Goal: Information Seeking & Learning: Compare options

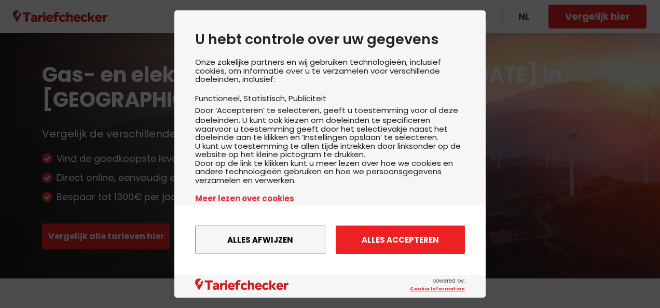
click at [380, 246] on button "Alles accepteren" at bounding box center [400, 240] width 129 height 29
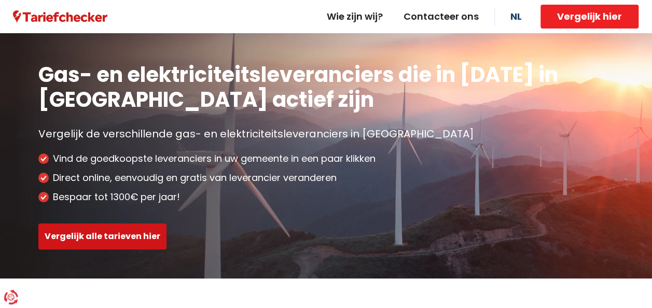
click at [120, 239] on button "Vergelijk alle tarieven hier" at bounding box center [102, 237] width 128 height 26
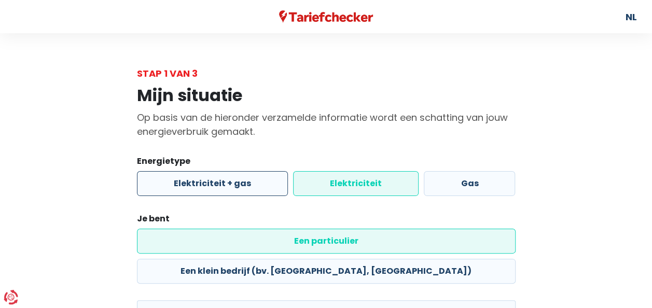
click at [258, 185] on label "Elektriciteit + gas" at bounding box center [212, 183] width 151 height 25
click at [258, 185] on input "Elektriciteit + gas" at bounding box center [212, 183] width 151 height 25
radio input "true"
radio input "false"
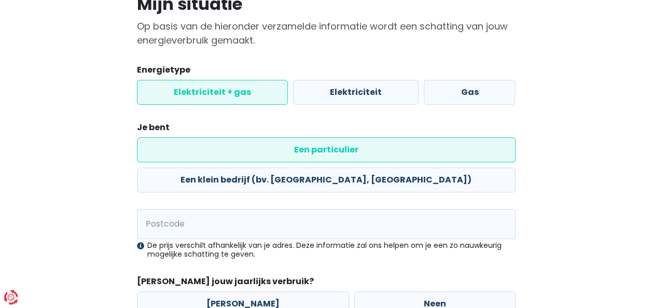
scroll to position [104, 0]
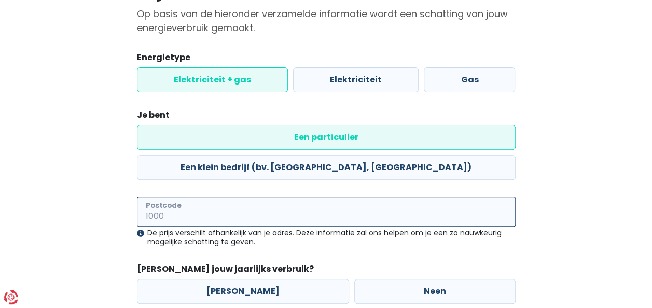
click at [201, 197] on input "Postcode" at bounding box center [326, 212] width 379 height 30
type input "2060"
click at [59, 226] on div "Mijn situatie Op basis van de hieronder verzamelde informatie wordt een schatti…" at bounding box center [326, 164] width 591 height 374
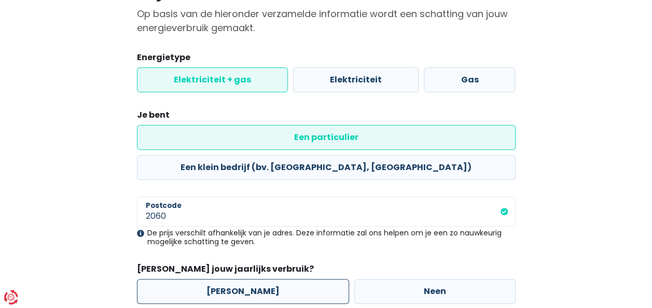
click at [276, 279] on label "[PERSON_NAME]" at bounding box center [243, 291] width 212 height 25
click at [276, 279] on input "[PERSON_NAME]" at bounding box center [243, 291] width 212 height 25
radio input "true"
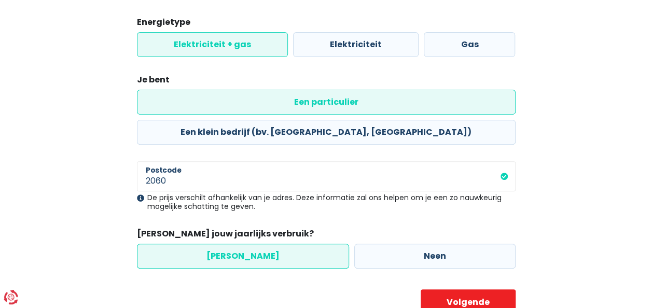
scroll to position [148, 0]
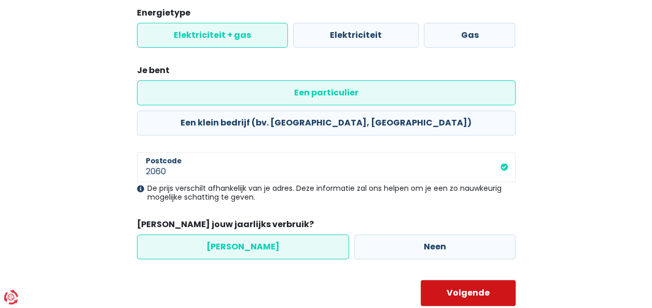
click at [451, 280] on button "Volgende" at bounding box center [468, 293] width 95 height 26
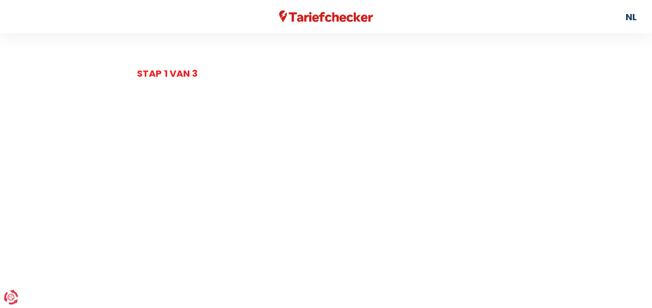
select select
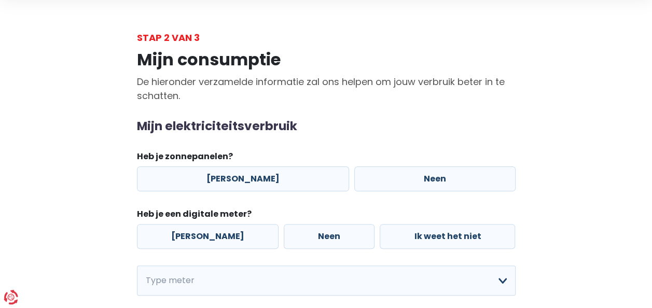
scroll to position [52, 0]
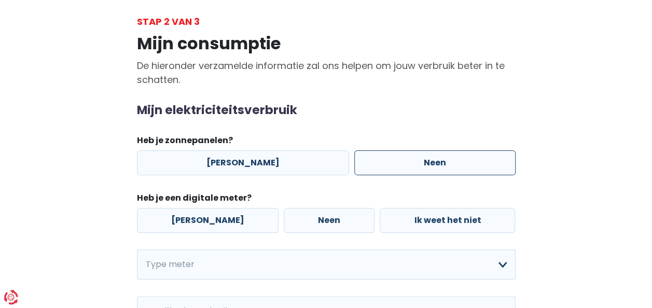
click at [397, 161] on label "Neen" at bounding box center [434, 162] width 161 height 25
click at [397, 161] on input "Neen" at bounding box center [434, 162] width 161 height 25
radio input "true"
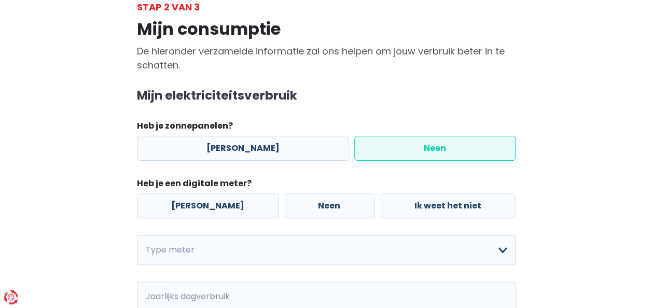
scroll to position [104, 0]
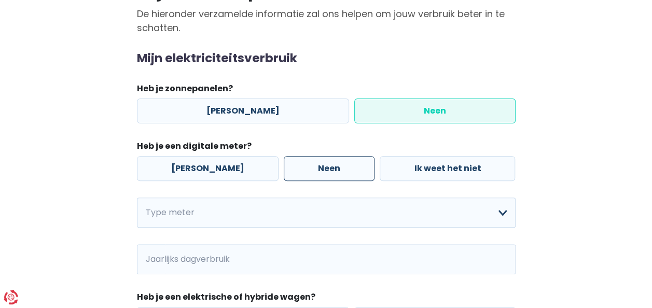
click at [319, 170] on label "Neen" at bounding box center [329, 168] width 91 height 25
click at [319, 170] on input "Neen" at bounding box center [329, 168] width 91 height 25
radio input "true"
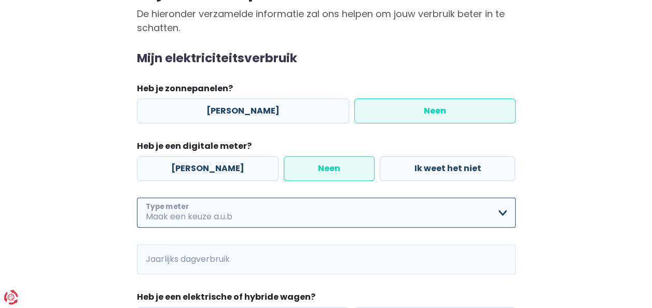
click at [299, 210] on select "Enkelvoudig Tweevoudig Enkelvoudig + uitsluitend nachttarief Tweevoudig + uitsl…" at bounding box center [326, 213] width 379 height 30
select select "day_single_rate"
click at [137, 198] on select "Enkelvoudig Tweevoudig Enkelvoudig + uitsluitend nachttarief Tweevoudig + uitsl…" at bounding box center [326, 213] width 379 height 30
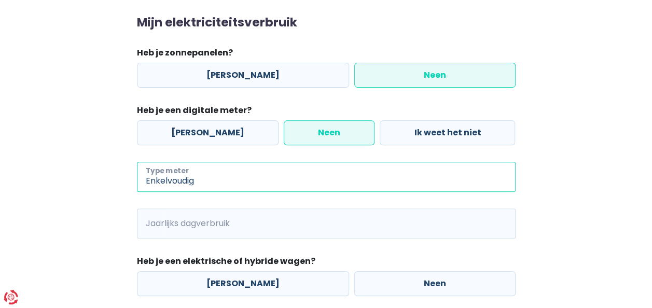
scroll to position [156, 0]
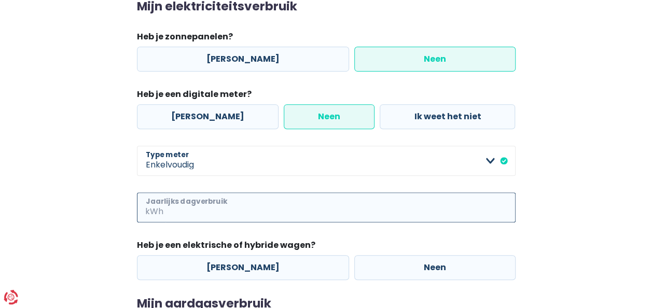
click at [253, 209] on input "Jaarlijks dagverbruik" at bounding box center [340, 207] width 350 height 30
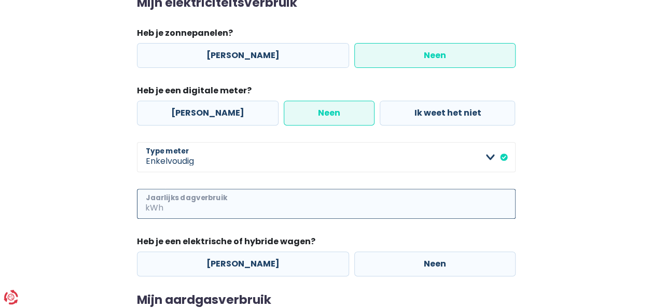
scroll to position [207, 0]
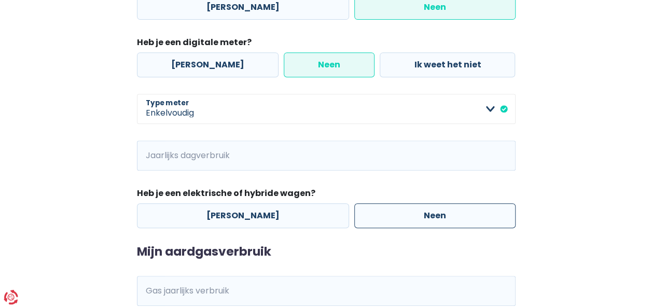
click at [380, 213] on label "Neen" at bounding box center [434, 215] width 161 height 25
click at [380, 213] on input "Neen" at bounding box center [434, 215] width 161 height 25
radio input "true"
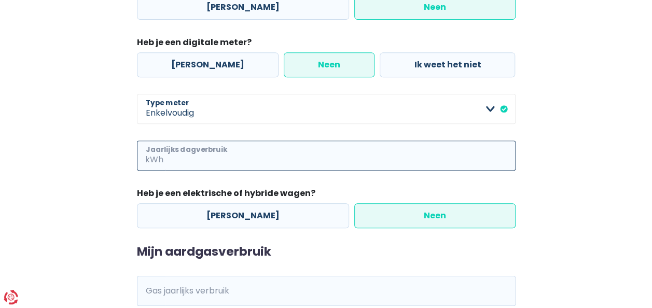
click at [264, 162] on input "Jaarlijks dagverbruik" at bounding box center [340, 156] width 350 height 30
paste input "3.273"
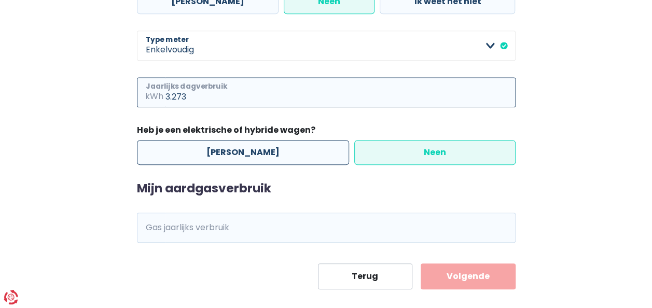
scroll to position [284, 0]
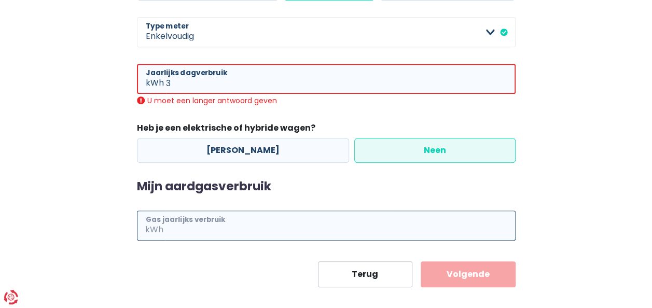
click at [246, 208] on div "Mijn aardgasverbruik kWh Gas jaarlijks verbruik" at bounding box center [326, 209] width 379 height 61
click at [175, 81] on input "3" at bounding box center [341, 79] width 350 height 30
paste input "3.27"
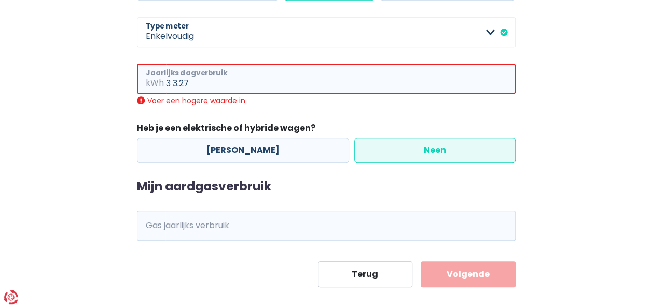
drag, startPoint x: 174, startPoint y: 83, endPoint x: 163, endPoint y: 81, distance: 10.5
click at [163, 81] on div "3 3.27 kWh Jaarlijks dagverbruik" at bounding box center [326, 79] width 379 height 30
drag, startPoint x: 205, startPoint y: 84, endPoint x: 122, endPoint y: 81, distance: 83.0
click at [122, 81] on div "Mijn consumptie De hieronder verzamelde informatie zal ons helpen om jouw verbr…" at bounding box center [326, 41] width 591 height 491
paste input "3.273"
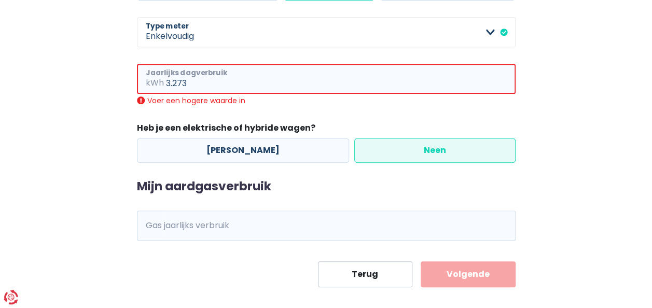
type input "3.273"
click at [114, 98] on div "Mijn consumptie De hieronder verzamelde informatie zal ons helpen om jouw verbr…" at bounding box center [326, 41] width 591 height 491
click at [88, 103] on div "Mijn consumptie De hieronder verzamelde informatie zal ons helpen om jouw verbr…" at bounding box center [326, 41] width 591 height 491
click at [210, 82] on input "3.273" at bounding box center [341, 79] width 350 height 30
click at [227, 223] on input "Gas jaarlijks verbruik" at bounding box center [340, 226] width 350 height 30
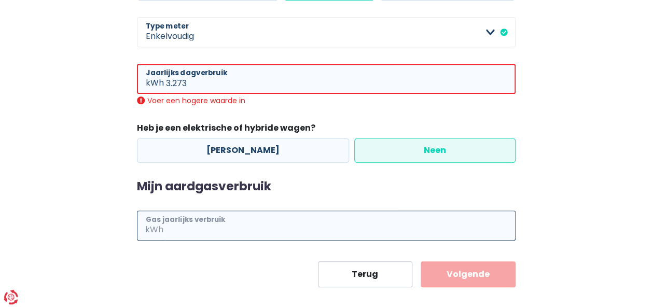
paste input "11.729"
type input "11"
click at [272, 93] on div "3.273 kWh Jaarlijks dagverbruik Voer een hogere waarde in" at bounding box center [326, 84] width 379 height 41
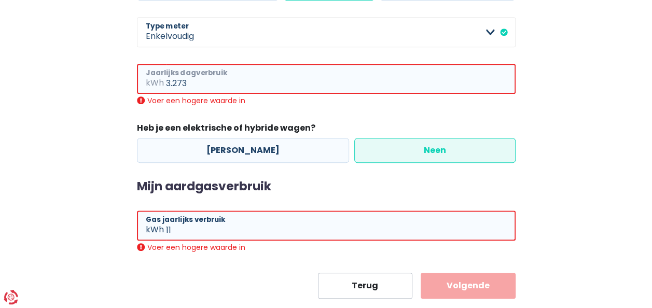
click at [188, 78] on input "3.273" at bounding box center [341, 79] width 350 height 30
click at [176, 83] on input "3.273" at bounding box center [341, 79] width 350 height 30
type input "3273"
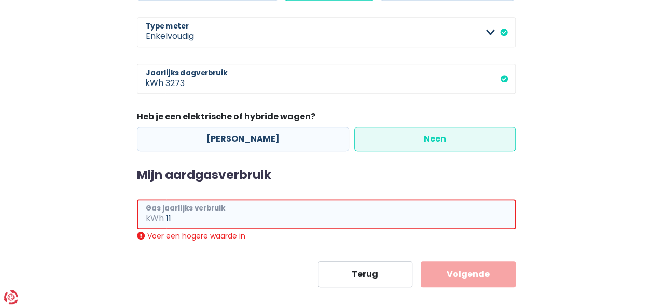
click at [175, 230] on div "11 kWh Gas jaarlijks verbruik Voer een hogere waarde in" at bounding box center [326, 219] width 379 height 41
drag, startPoint x: 187, startPoint y: 221, endPoint x: 139, endPoint y: 220, distance: 47.7
click at [139, 220] on div "11 kWh Gas jaarlijks verbruik" at bounding box center [326, 214] width 379 height 30
paste input ".729"
click at [172, 218] on input "11.729" at bounding box center [341, 214] width 350 height 30
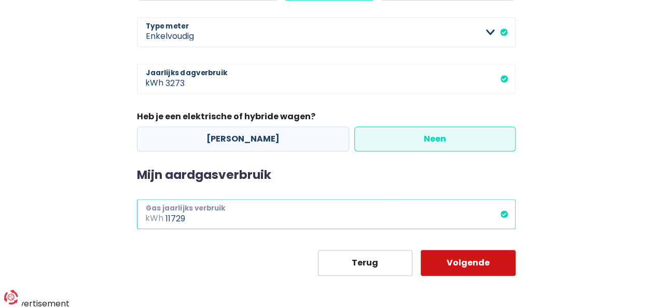
type input "11729"
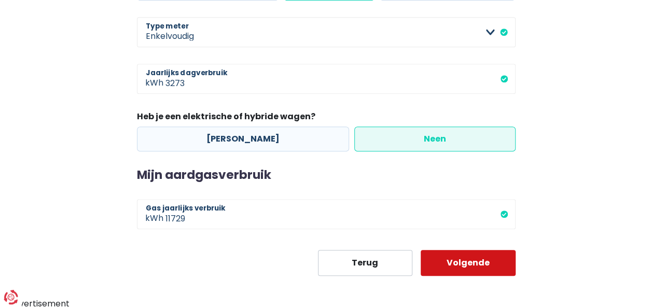
click at [484, 264] on button "Volgende" at bounding box center [468, 263] width 95 height 26
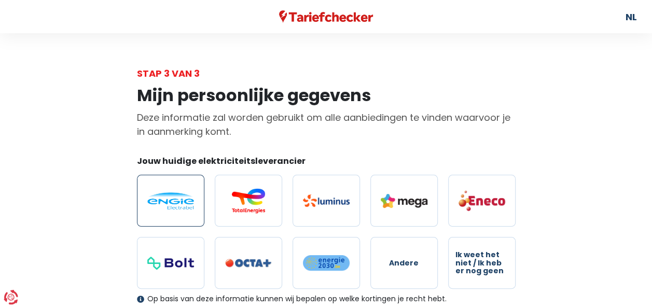
click at [169, 195] on img at bounding box center [170, 200] width 47 height 17
click at [169, 195] on input "radio" at bounding box center [170, 201] width 67 height 52
radio input "true"
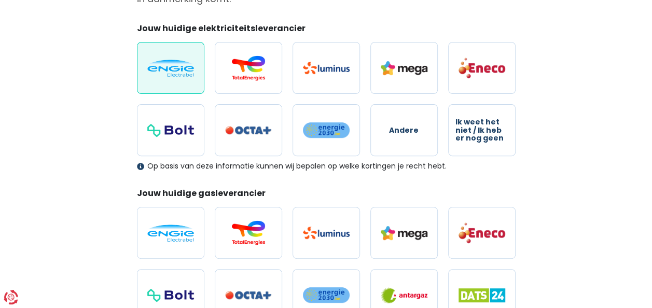
scroll to position [156, 0]
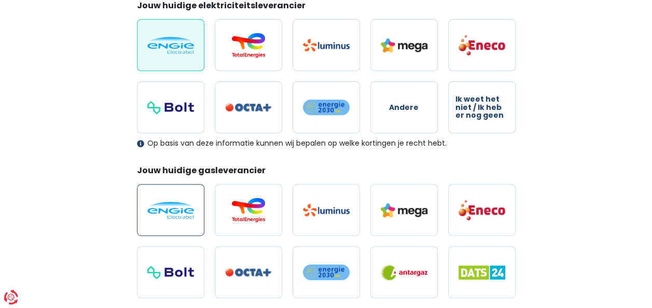
click at [175, 204] on img at bounding box center [170, 210] width 47 height 17
click at [175, 204] on input "radio" at bounding box center [170, 210] width 67 height 52
radio input "true"
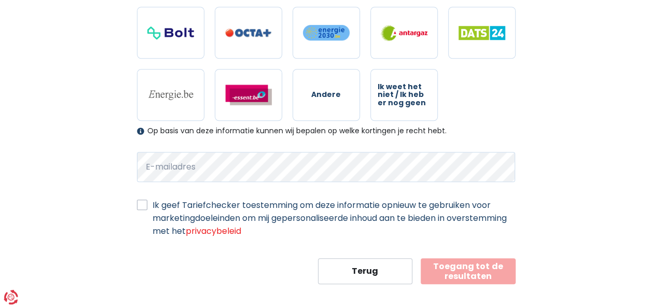
scroll to position [401, 0]
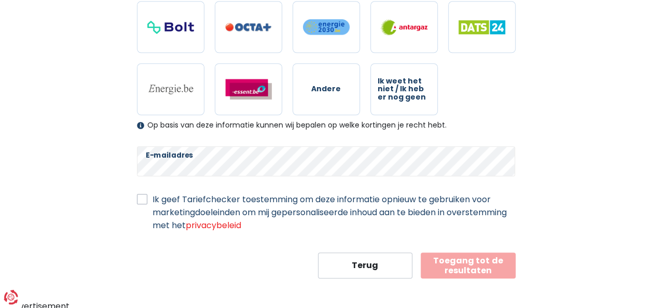
click at [148, 197] on div "Ik geef Tariefchecker toestemming om deze informatie opnieuw te gebruiken voor …" at bounding box center [326, 212] width 379 height 39
click at [152, 198] on label "Ik geef Tariefchecker toestemming om deze informatie opnieuw te gebruiken voor …" at bounding box center [333, 212] width 363 height 39
click at [143, 198] on input "Ik geef Tariefchecker toestemming om deze informatie opnieuw te gebruiken voor …" at bounding box center [142, 198] width 10 height 10
checkbox input "true"
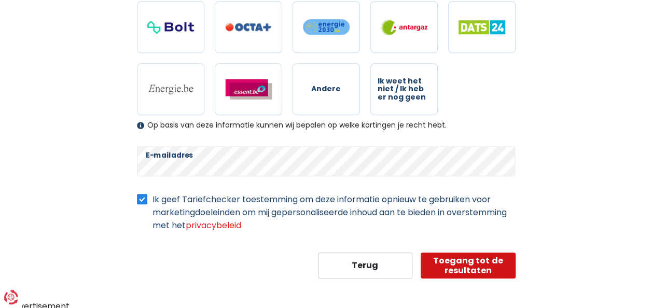
click at [493, 264] on button "Toegang tot de resultaten" at bounding box center [468, 266] width 95 height 26
click at [471, 259] on button "Toegang tot de resultaten" at bounding box center [468, 266] width 95 height 26
click at [486, 261] on button "Toegang tot de resultaten" at bounding box center [468, 266] width 95 height 26
click at [474, 260] on button "Toegang tot de resultaten" at bounding box center [468, 266] width 95 height 26
click at [461, 258] on button "Toegang tot de resultaten" at bounding box center [468, 266] width 95 height 26
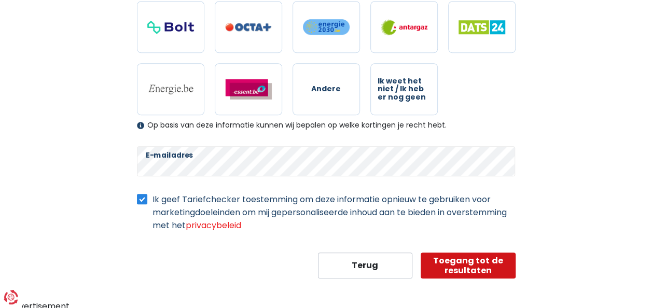
click at [453, 266] on button "Toegang tot de resultaten" at bounding box center [468, 266] width 95 height 26
click at [484, 267] on button "Toegang tot de resultaten" at bounding box center [468, 266] width 95 height 26
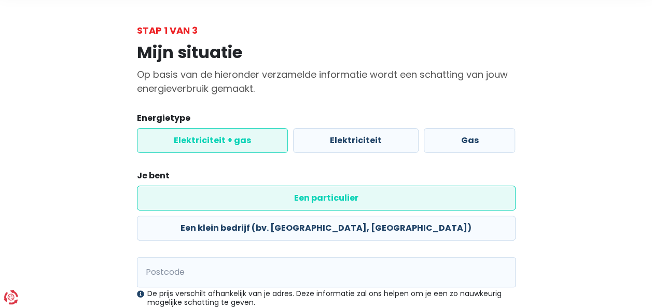
scroll to position [148, 0]
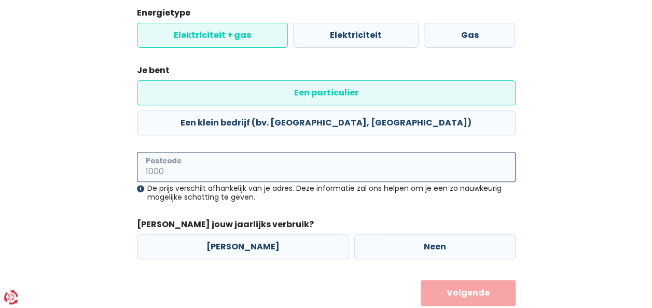
click at [203, 152] on input "Postcode" at bounding box center [326, 167] width 379 height 30
type input "2060"
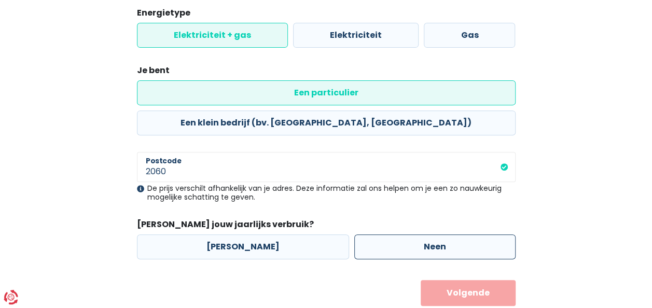
click at [403, 234] on label "Neen" at bounding box center [434, 246] width 161 height 25
click at [403, 234] on input "Neen" at bounding box center [434, 246] width 161 height 25
radio input "true"
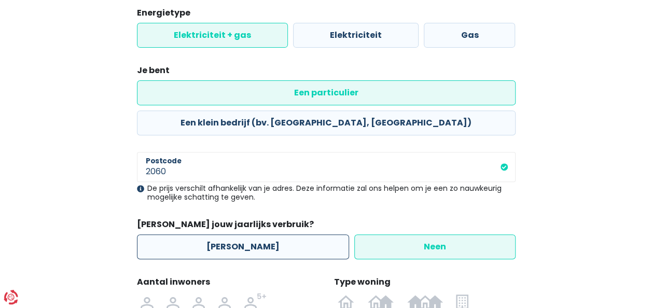
click at [287, 234] on label "[PERSON_NAME]" at bounding box center [243, 246] width 212 height 25
click at [287, 234] on input "[PERSON_NAME]" at bounding box center [243, 246] width 212 height 25
radio input "true"
radio input "false"
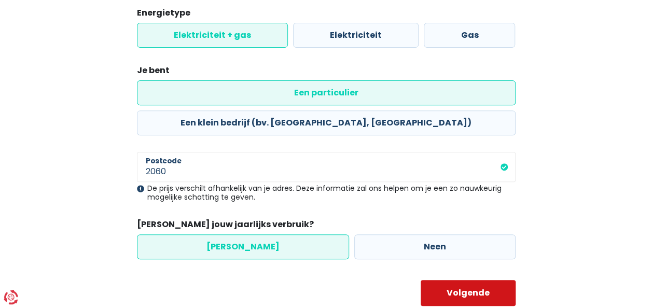
click at [485, 280] on button "Volgende" at bounding box center [468, 293] width 95 height 26
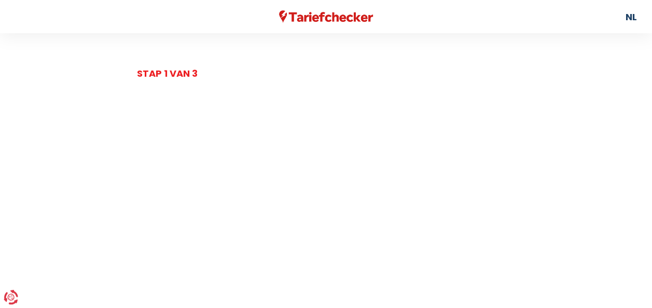
select select
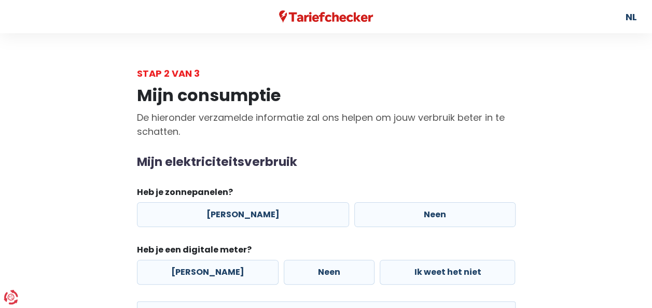
scroll to position [104, 0]
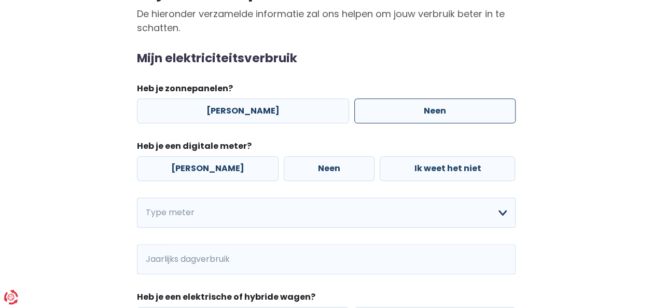
click at [401, 112] on label "Neen" at bounding box center [434, 111] width 161 height 25
click at [401, 112] on input "Neen" at bounding box center [434, 111] width 161 height 25
radio input "true"
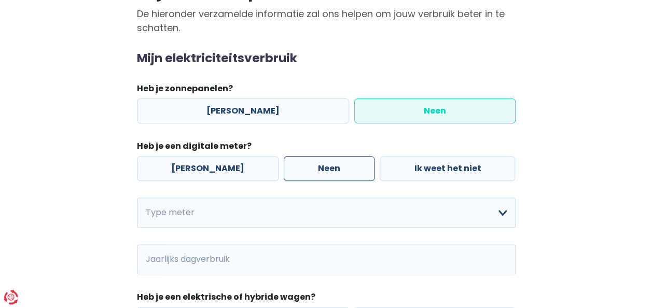
click at [324, 165] on label "Neen" at bounding box center [329, 168] width 91 height 25
click at [324, 165] on input "Neen" at bounding box center [329, 168] width 91 height 25
radio input "true"
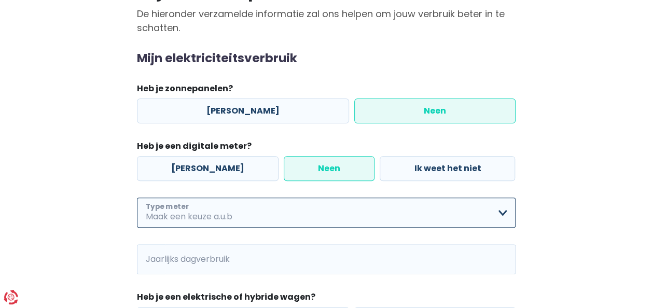
click at [266, 211] on select "Enkelvoudig Tweevoudig Enkelvoudig + uitsluitend nachttarief Tweevoudig + uitsl…" at bounding box center [326, 213] width 379 height 30
select select "day_single_rate"
click at [137, 198] on select "Enkelvoudig Tweevoudig Enkelvoudig + uitsluitend nachttarief Tweevoudig + uitsl…" at bounding box center [326, 213] width 379 height 30
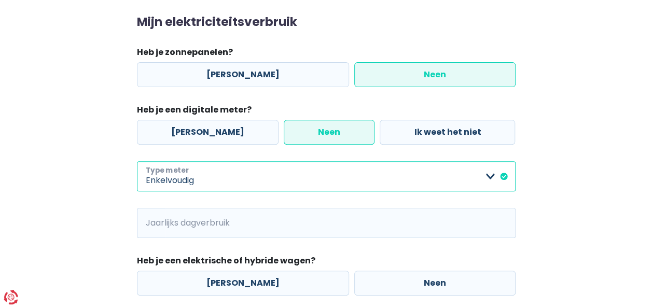
scroll to position [207, 0]
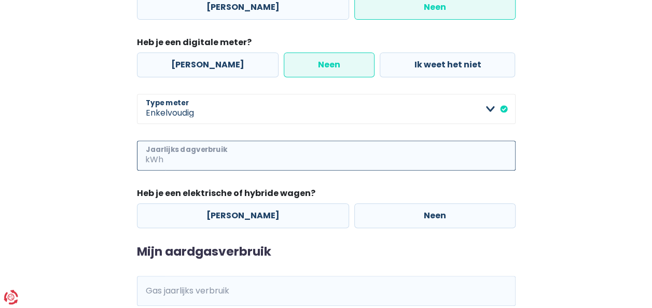
click at [249, 144] on input "Jaarlijks dagverbruik" at bounding box center [340, 156] width 350 height 30
type input "3273"
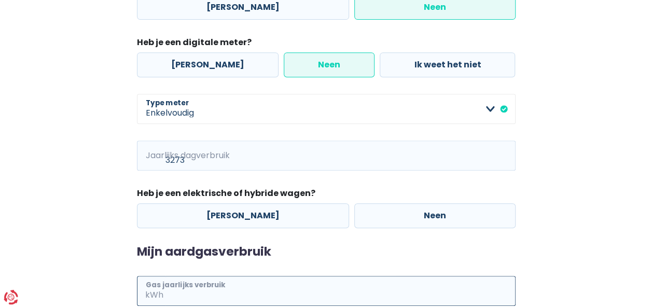
type input "11729"
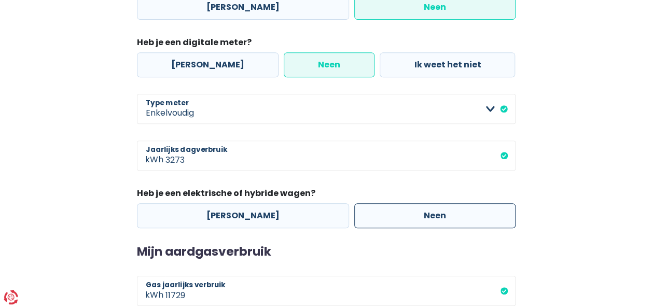
click at [404, 214] on label "Neen" at bounding box center [434, 215] width 161 height 25
click at [404, 214] on input "Neen" at bounding box center [434, 215] width 161 height 25
radio input "true"
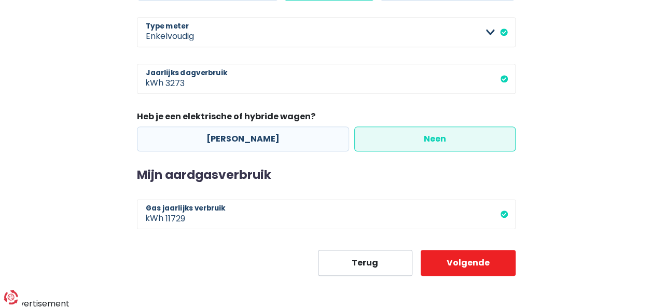
scroll to position [284, 0]
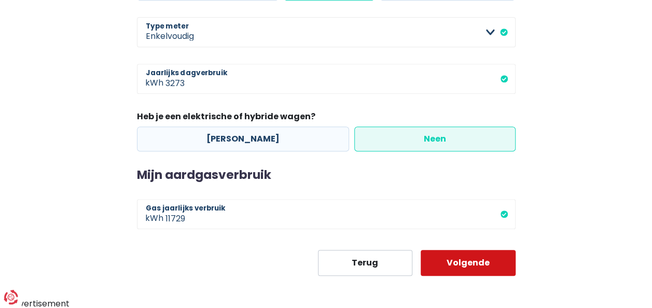
click at [488, 263] on button "Volgende" at bounding box center [468, 263] width 95 height 26
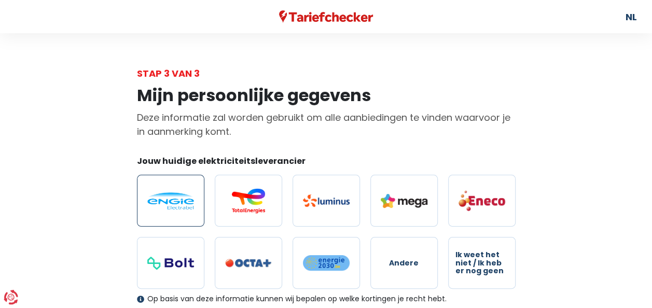
click at [156, 214] on label at bounding box center [170, 201] width 67 height 52
click at [156, 214] on input "radio" at bounding box center [170, 201] width 67 height 52
radio input "true"
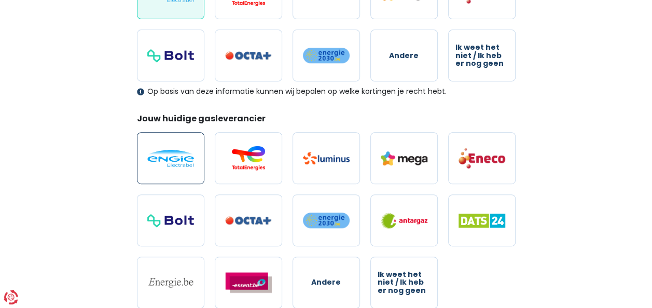
click at [180, 159] on img at bounding box center [170, 158] width 47 height 17
click at [180, 159] on input "radio" at bounding box center [170, 158] width 67 height 52
radio input "true"
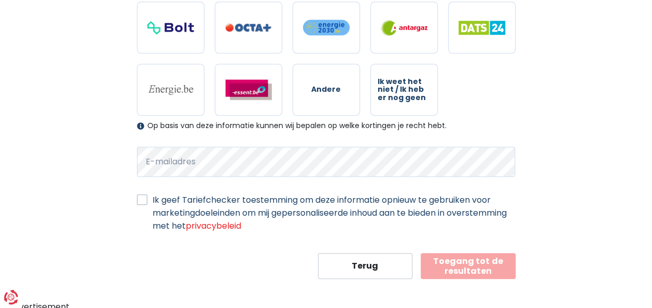
scroll to position [401, 0]
click at [152, 196] on label "Ik geef Tariefchecker toestemming om deze informatie opnieuw te gebruiken voor …" at bounding box center [333, 212] width 363 height 39
click at [139, 196] on input "Ik geef Tariefchecker toestemming om deze informatie opnieuw te gebruiken voor …" at bounding box center [142, 198] width 10 height 10
checkbox input "true"
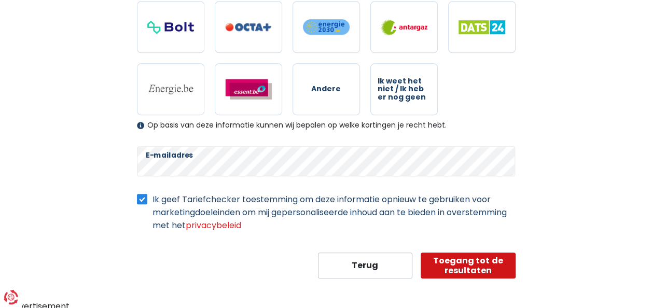
click at [457, 264] on button "Toegang tot de resultaten" at bounding box center [468, 266] width 95 height 26
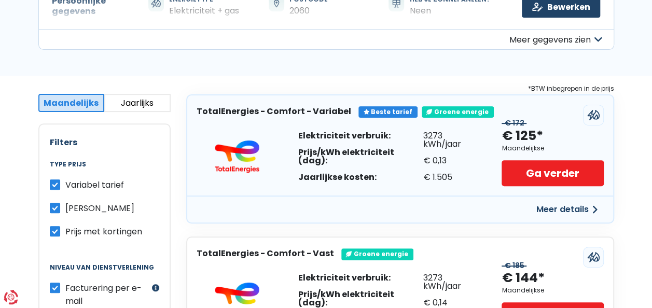
scroll to position [104, 0]
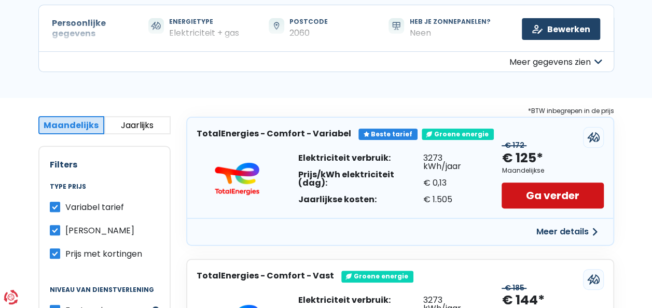
click at [538, 190] on link "Ga verder" at bounding box center [552, 196] width 102 height 26
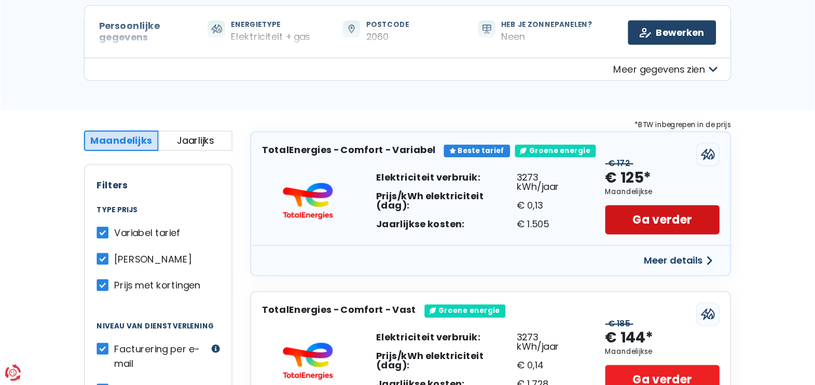
scroll to position [103, 0]
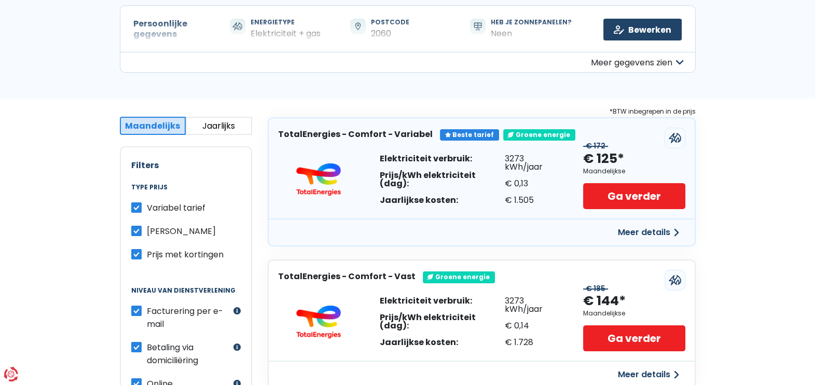
drag, startPoint x: 599, startPoint y: 1, endPoint x: 351, endPoint y: 88, distance: 263.4
click at [334, 88] on div "Hier zijn de beste tarieven voor jou Wij hebben 24 aanbiedingen gevonden voor j…" at bounding box center [407, 14] width 815 height 169
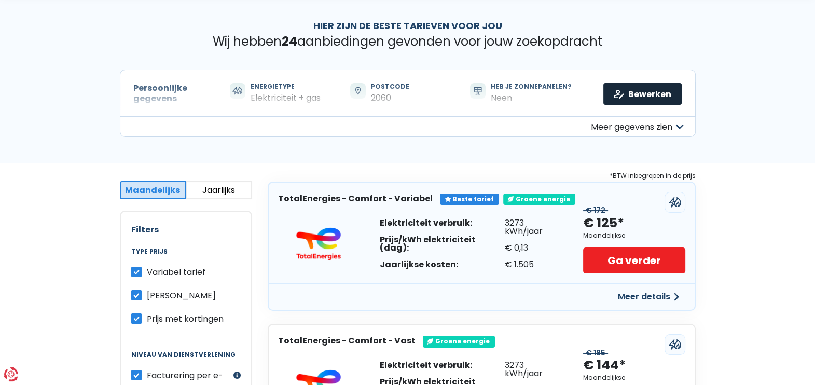
click at [651, 91] on link "Bewerken" at bounding box center [642, 94] width 78 height 22
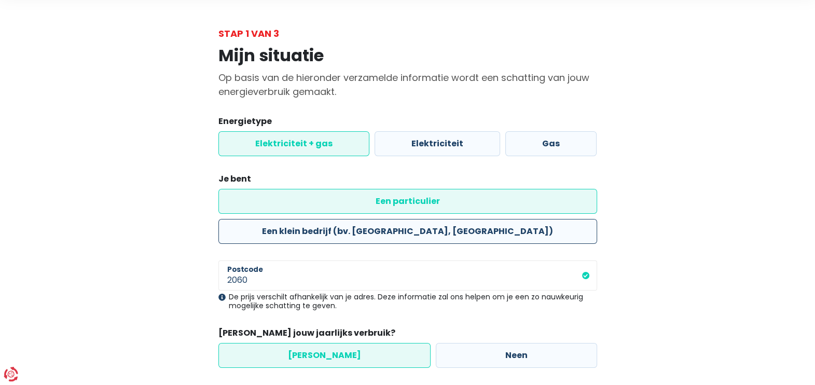
scroll to position [73, 0]
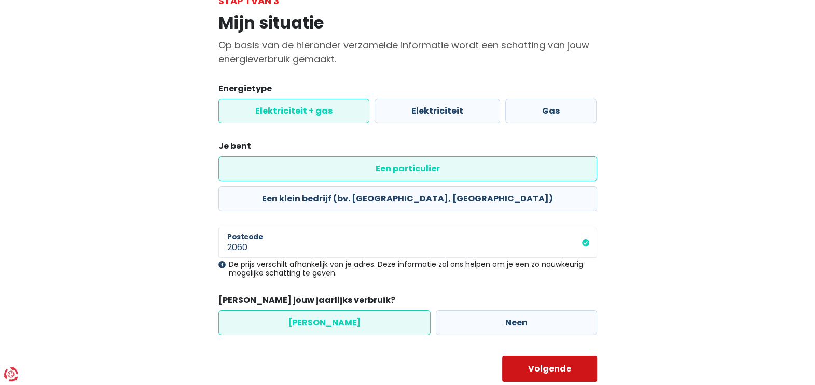
click at [556, 308] on button "Volgende" at bounding box center [549, 369] width 95 height 26
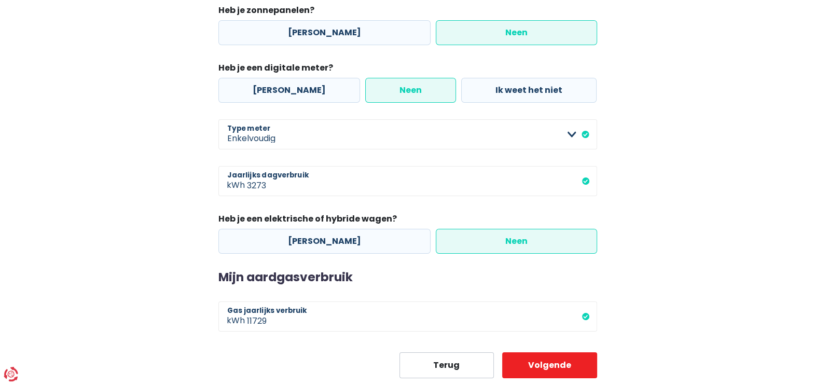
scroll to position [194, 0]
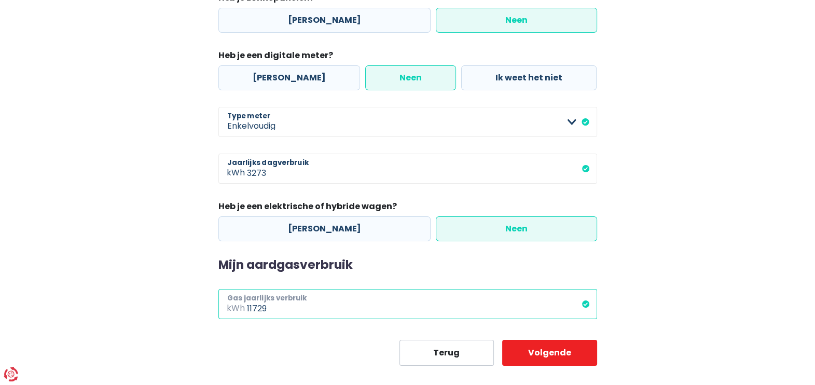
drag, startPoint x: 298, startPoint y: 307, endPoint x: 251, endPoint y: 307, distance: 46.7
click at [251, 307] on input "11729" at bounding box center [422, 304] width 350 height 30
type input "16729"
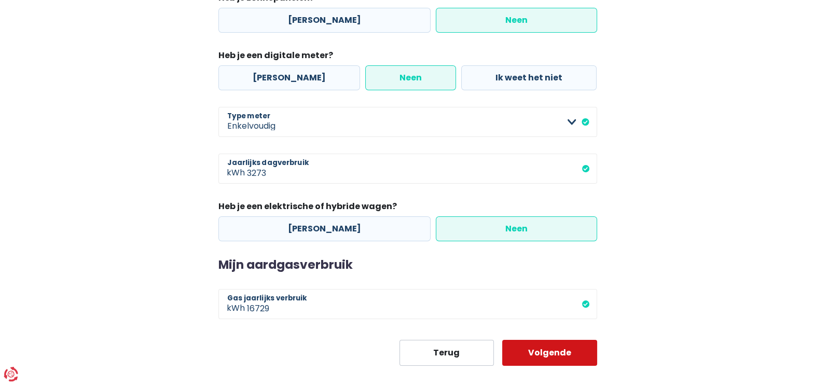
click at [573, 308] on button "Volgende" at bounding box center [549, 353] width 95 height 26
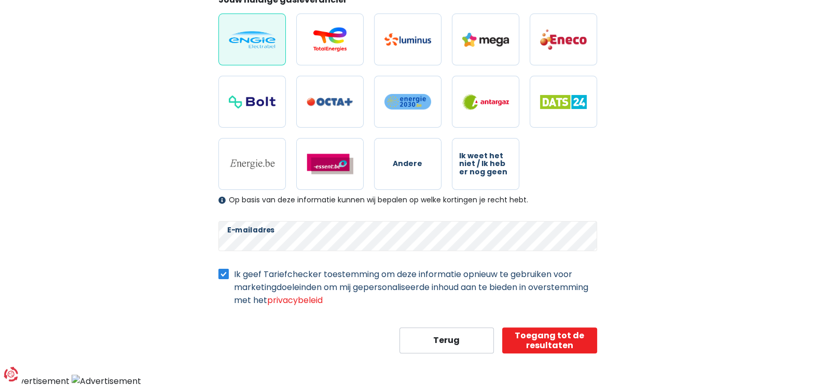
scroll to position [327, 0]
click at [545, 308] on button "Toegang tot de resultaten" at bounding box center [549, 340] width 95 height 26
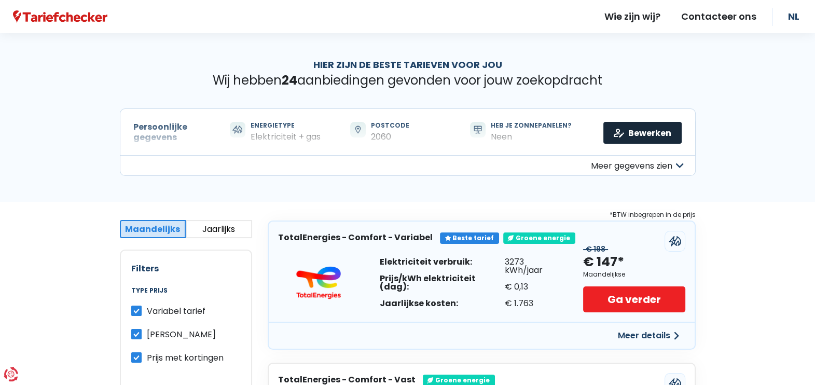
click at [641, 135] on link "Bewerken" at bounding box center [642, 133] width 78 height 22
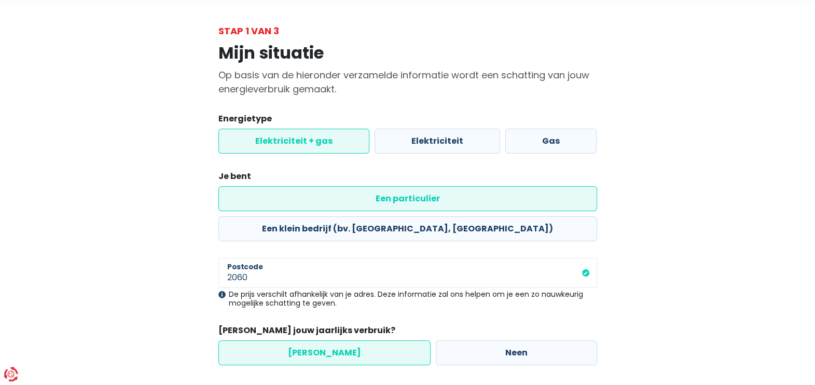
scroll to position [73, 0]
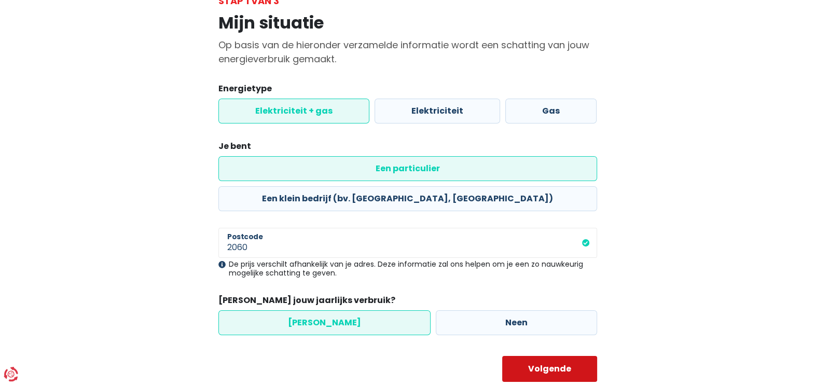
click at [549, 308] on button "Volgende" at bounding box center [549, 369] width 95 height 26
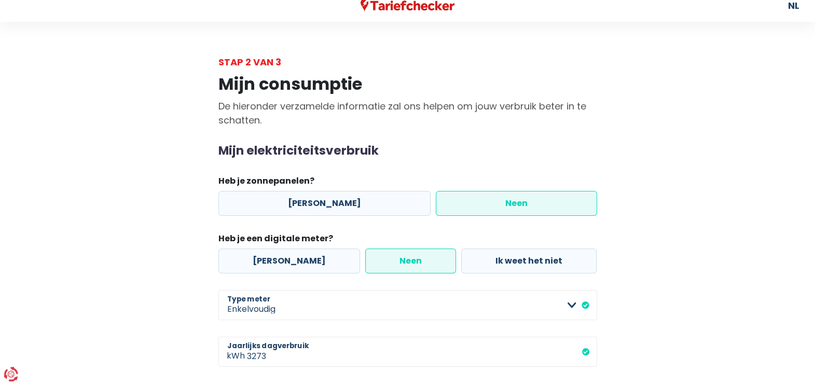
scroll to position [209, 0]
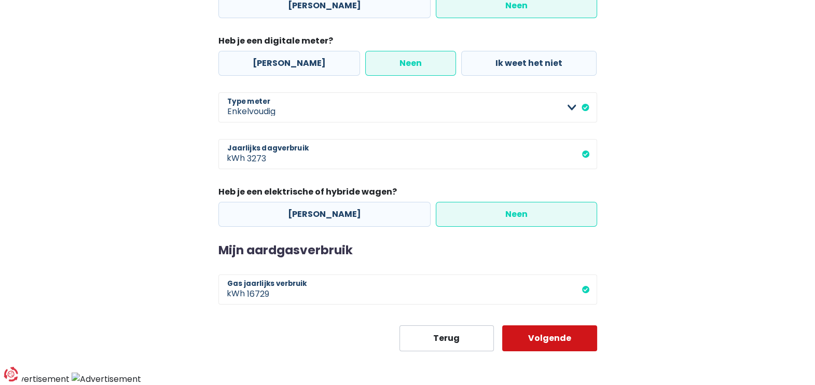
click at [563, 308] on button "Volgende" at bounding box center [549, 338] width 95 height 26
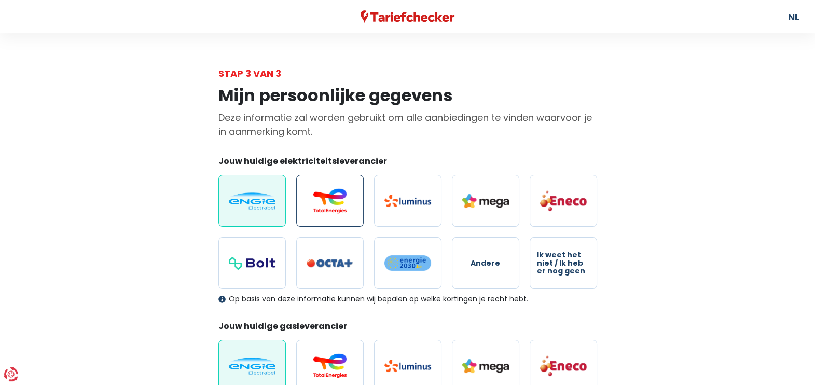
click at [344, 199] on img at bounding box center [329, 200] width 47 height 25
click at [344, 199] on input "radio" at bounding box center [329, 201] width 67 height 52
radio input "true"
radio input "false"
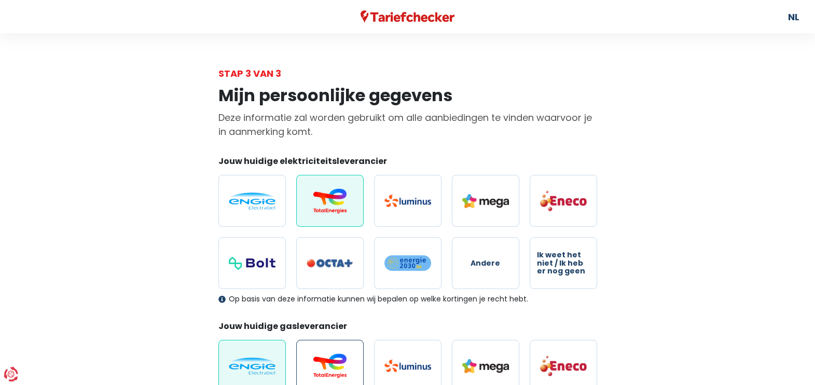
click at [356, 308] on label at bounding box center [329, 366] width 67 height 52
click at [356, 308] on input "radio" at bounding box center [329, 366] width 67 height 52
radio input "true"
radio input "false"
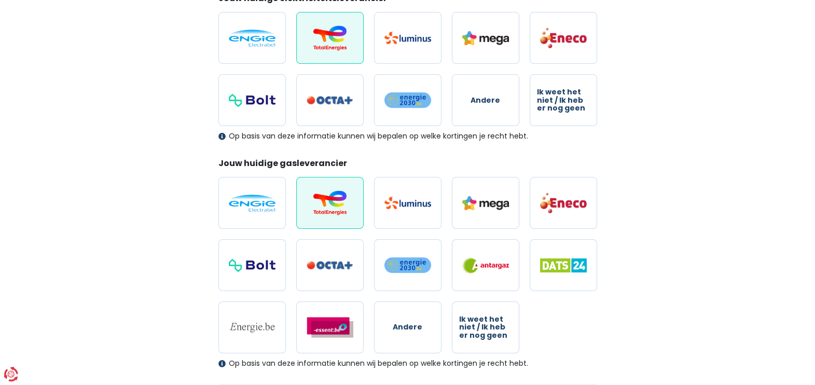
scroll to position [137, 0]
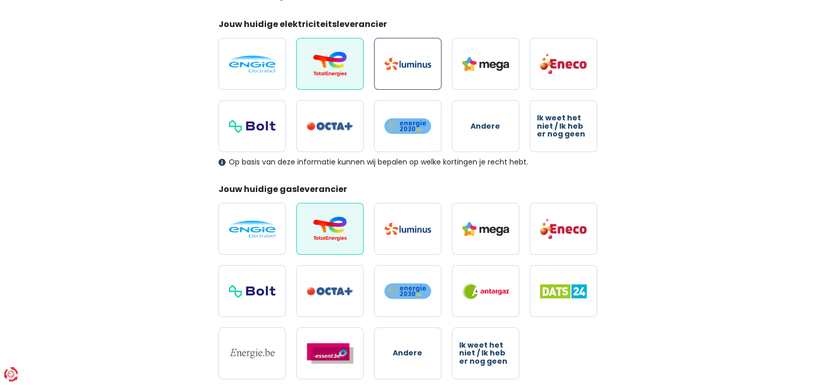
click at [412, 70] on img at bounding box center [407, 64] width 47 height 12
click at [412, 71] on input "radio" at bounding box center [407, 64] width 67 height 52
radio input "true"
radio input "false"
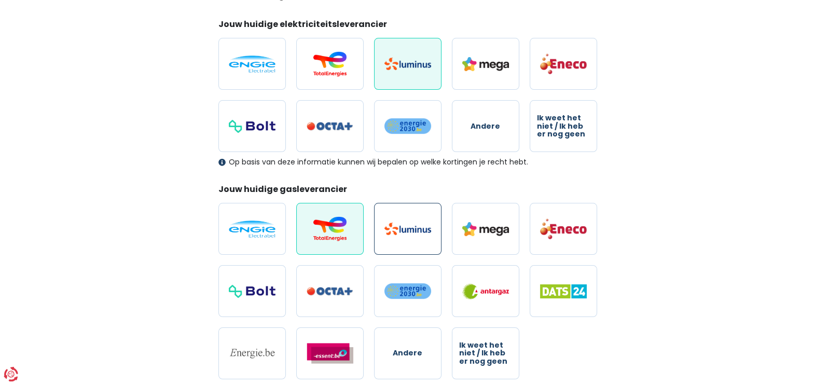
click at [423, 226] on img at bounding box center [407, 228] width 47 height 12
click at [423, 226] on input "radio" at bounding box center [407, 229] width 67 height 52
radio input "true"
radio input "false"
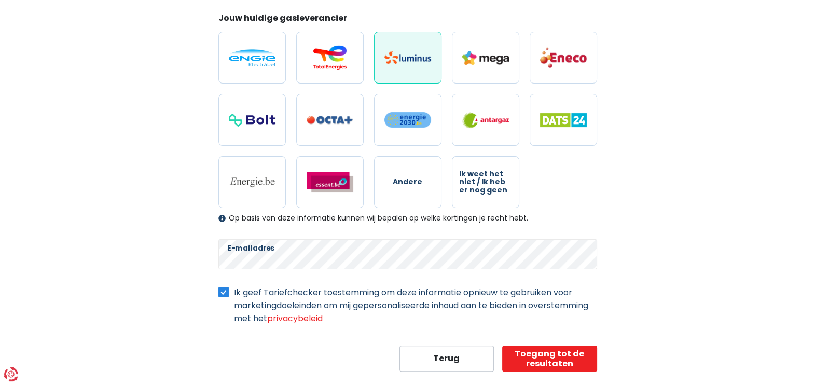
scroll to position [327, 0]
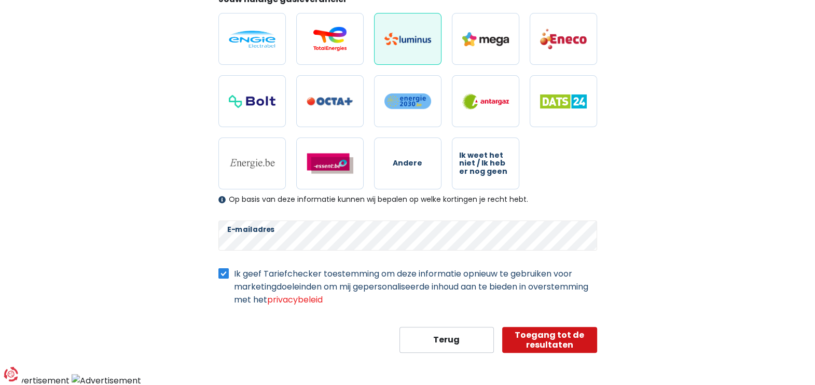
click at [559, 308] on button "Toegang tot de resultaten" at bounding box center [549, 340] width 95 height 26
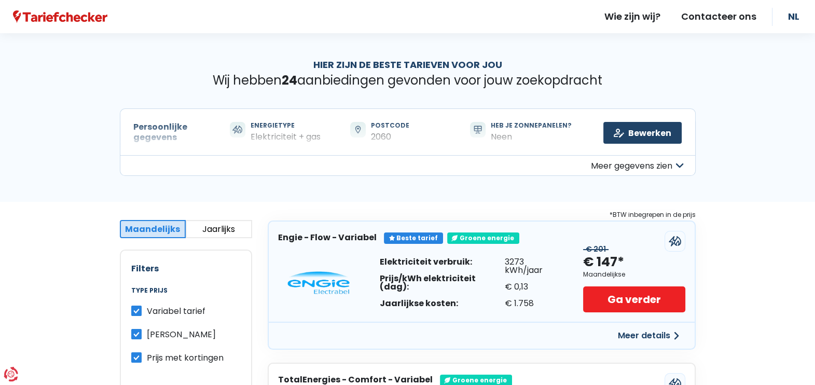
click at [275, 155] on button "Meer gegevens zien" at bounding box center [408, 165] width 576 height 21
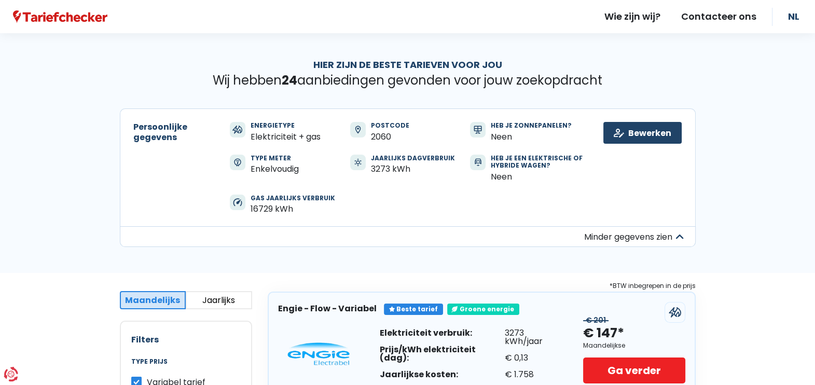
click at [293, 136] on div "Elektriciteit + gas" at bounding box center [285, 137] width 70 height 10
click at [640, 132] on link "Bewerken" at bounding box center [642, 133] width 78 height 22
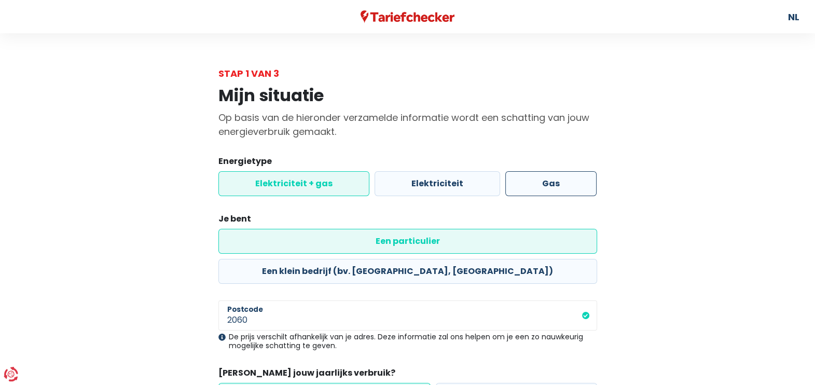
click at [576, 179] on label "Gas" at bounding box center [550, 183] width 91 height 25
click at [576, 179] on input "Gas" at bounding box center [550, 183] width 91 height 25
radio input "true"
radio input "false"
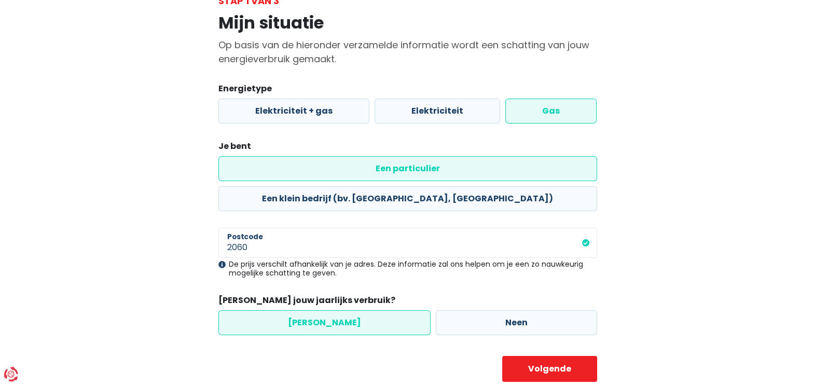
scroll to position [73, 0]
click at [568, 308] on button "Volgende" at bounding box center [549, 369] width 95 height 26
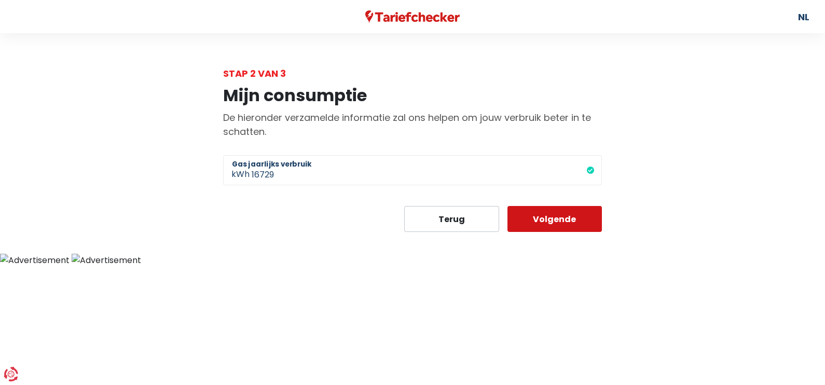
click at [569, 222] on button "Volgende" at bounding box center [554, 219] width 95 height 26
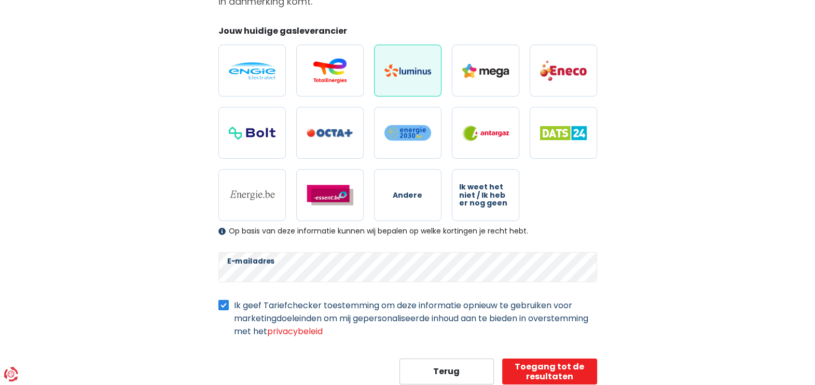
scroll to position [162, 0]
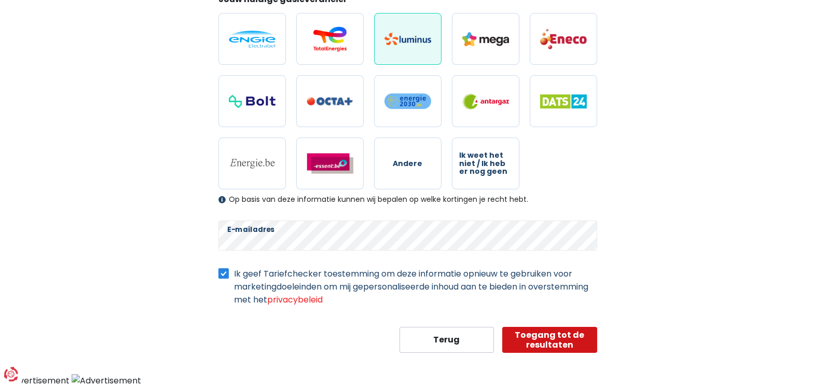
click at [573, 308] on button "Toegang tot de resultaten" at bounding box center [549, 340] width 95 height 26
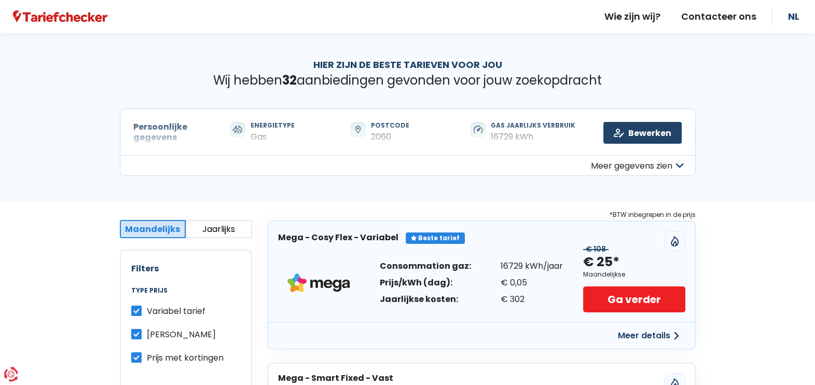
click at [651, 194] on div "Hier zijn de beste tarieven voor jou Wij hebben 32 aanbiedingen gevonden voor j…" at bounding box center [407, 117] width 815 height 169
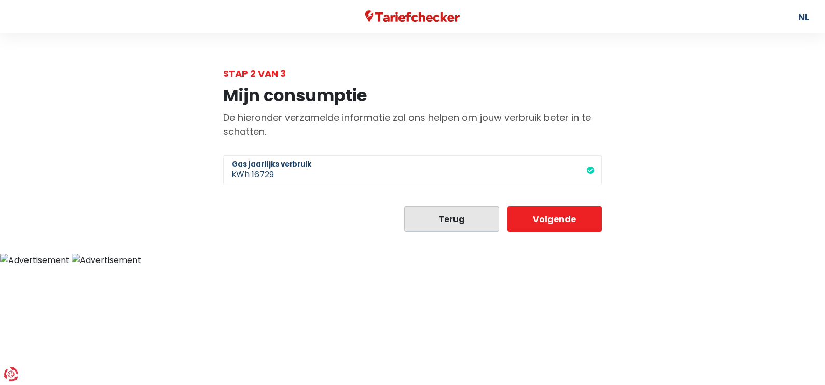
click at [469, 215] on button "Terug" at bounding box center [451, 219] width 95 height 26
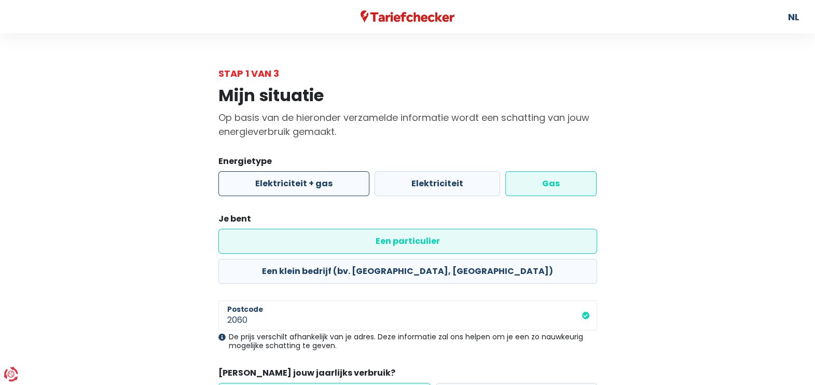
click at [321, 180] on label "Elektriciteit + gas" at bounding box center [293, 183] width 151 height 25
click at [321, 180] on input "Elektriciteit + gas" at bounding box center [293, 183] width 151 height 25
radio input "true"
radio input "false"
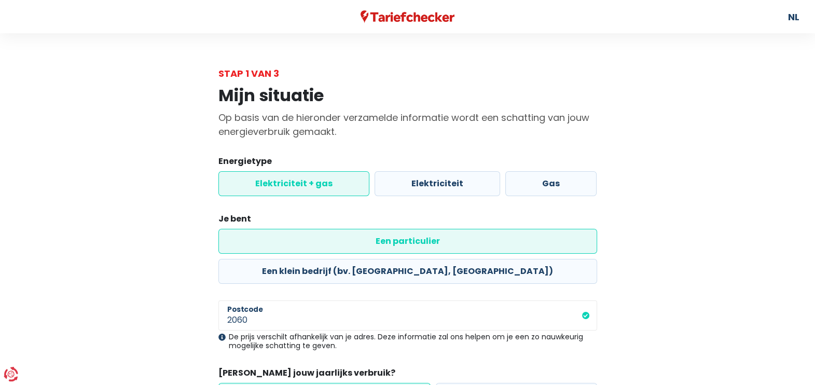
scroll to position [73, 0]
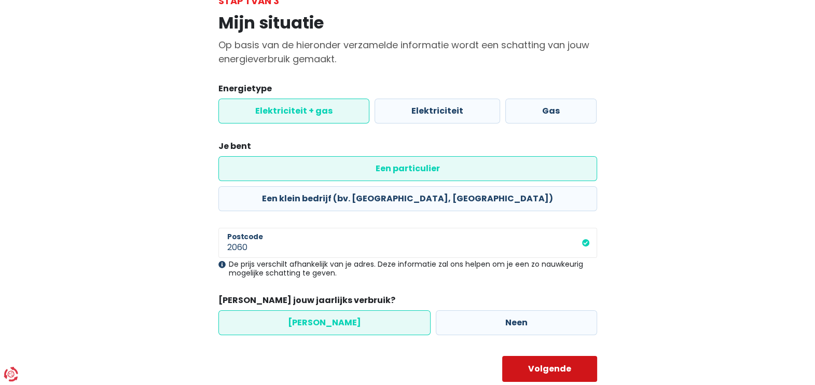
click at [563, 308] on button "Volgende" at bounding box center [549, 369] width 95 height 26
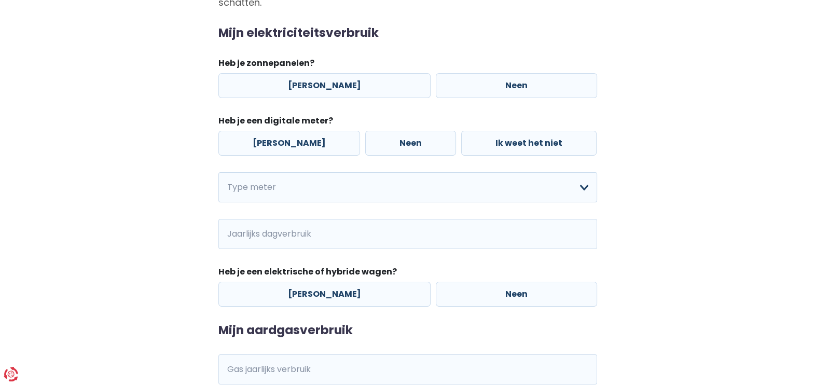
scroll to position [209, 0]
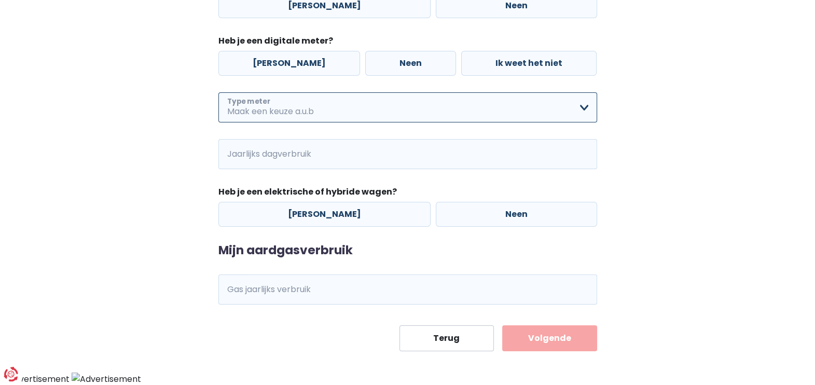
click at [285, 108] on select "Enkelvoudig Tweevoudig Enkelvoudig + uitsluitend nachttarief Tweevoudig + uitsl…" at bounding box center [407, 107] width 379 height 30
select select "day_single_rate"
click at [218, 93] on select "Enkelvoudig Tweevoudig Enkelvoudig + uitsluitend nachttarief Tweevoudig + uitsl…" at bounding box center [407, 107] width 379 height 30
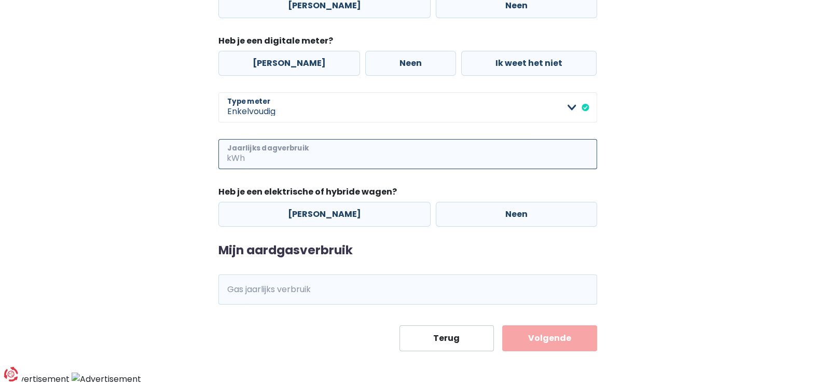
click at [296, 151] on input "Jaarlijks dagverbruik" at bounding box center [422, 154] width 350 height 30
type input "3273"
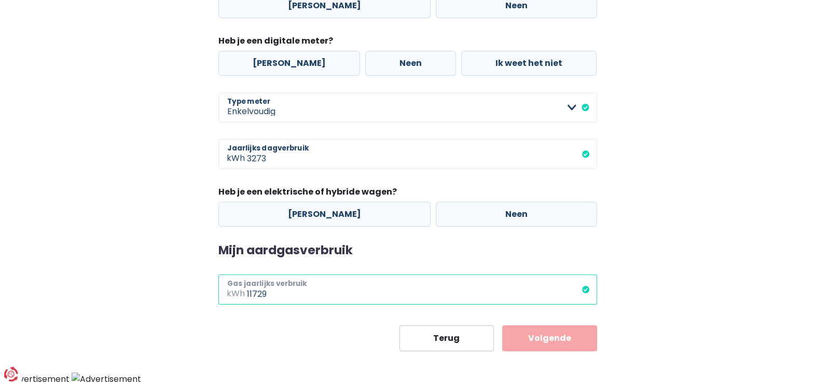
click at [302, 297] on input "11729" at bounding box center [422, 289] width 350 height 30
drag, startPoint x: 298, startPoint y: 297, endPoint x: 249, endPoint y: 297, distance: 48.7
click at [249, 297] on input "11729" at bounding box center [422, 289] width 350 height 30
type input "16500"
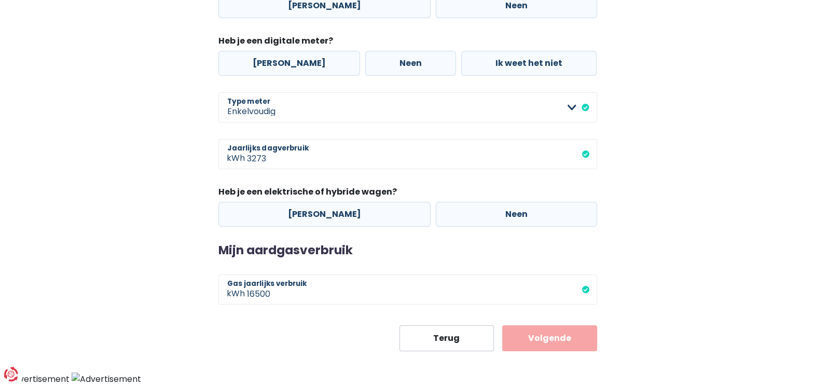
click at [651, 305] on div "Mijn consumptie De hieronder verzamelde informatie zal ons helpen om jouw verbr…" at bounding box center [407, 111] width 591 height 480
click at [493, 213] on label "Neen" at bounding box center [516, 214] width 161 height 25
click at [493, 213] on input "Neen" at bounding box center [516, 214] width 161 height 25
radio input "true"
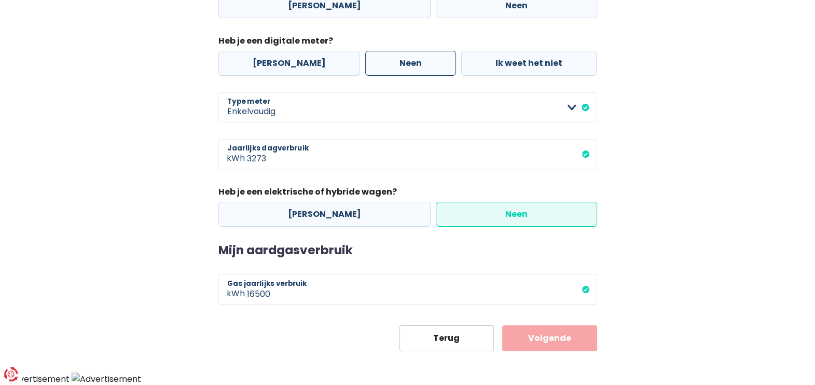
click at [392, 62] on label "Neen" at bounding box center [410, 63] width 91 height 25
click at [392, 62] on input "Neen" at bounding box center [410, 63] width 91 height 25
radio input "true"
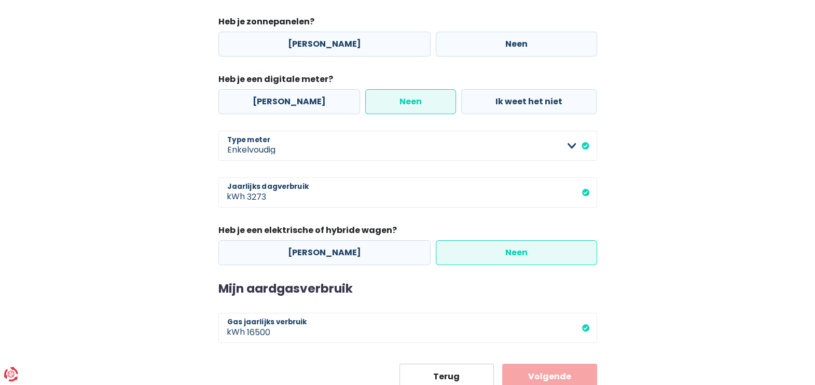
scroll to position [144, 0]
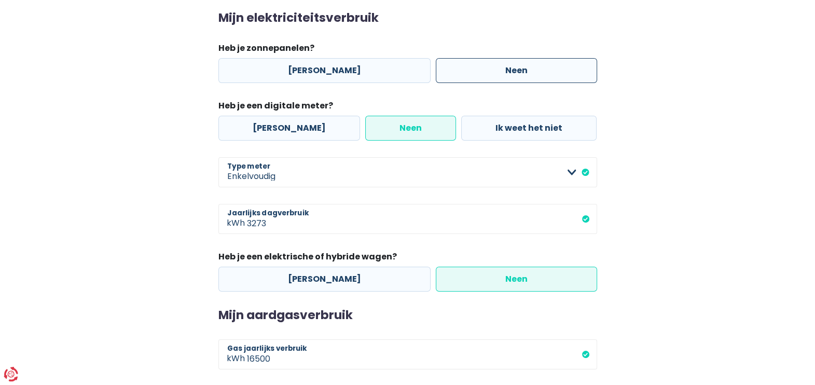
click at [485, 63] on label "Neen" at bounding box center [516, 70] width 161 height 25
click at [485, 63] on input "Neen" at bounding box center [516, 70] width 161 height 25
radio input "true"
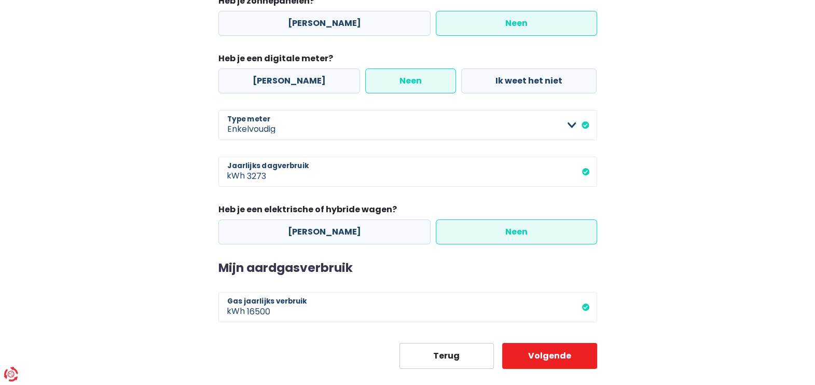
scroll to position [209, 0]
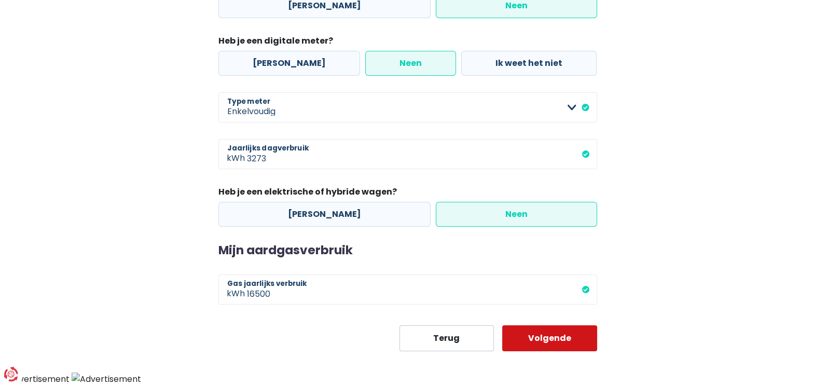
click at [543, 308] on button "Volgende" at bounding box center [549, 338] width 95 height 26
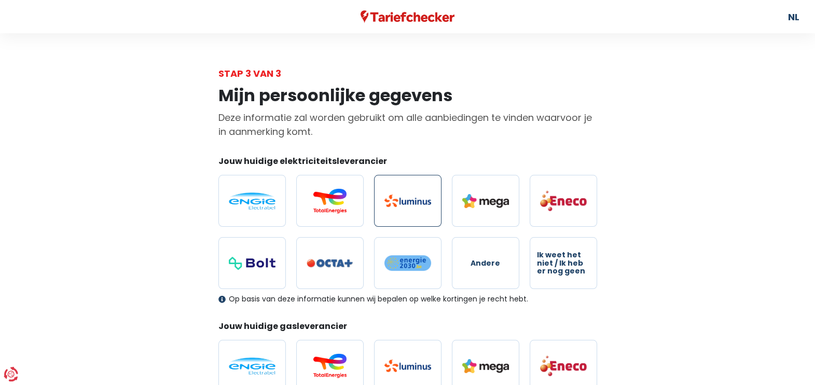
click at [402, 198] on img at bounding box center [407, 200] width 47 height 12
click at [402, 198] on input "radio" at bounding box center [407, 201] width 67 height 52
radio input "true"
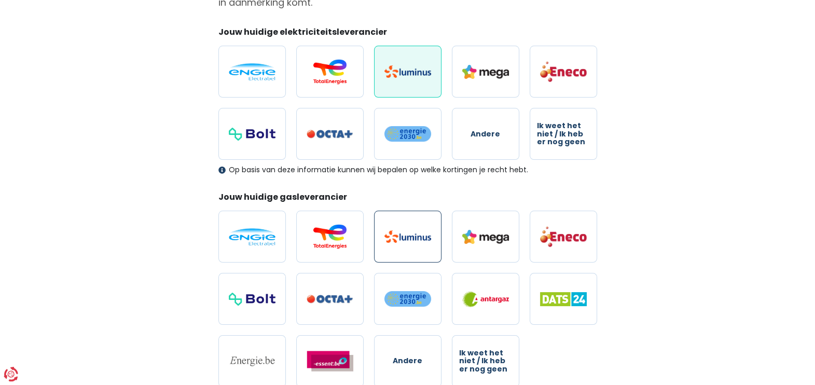
click at [404, 231] on img at bounding box center [407, 236] width 47 height 12
click at [404, 231] on input "radio" at bounding box center [407, 237] width 67 height 52
radio input "true"
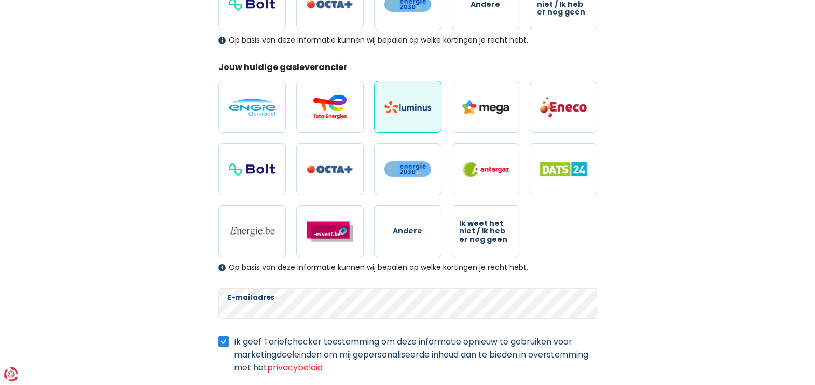
scroll to position [324, 0]
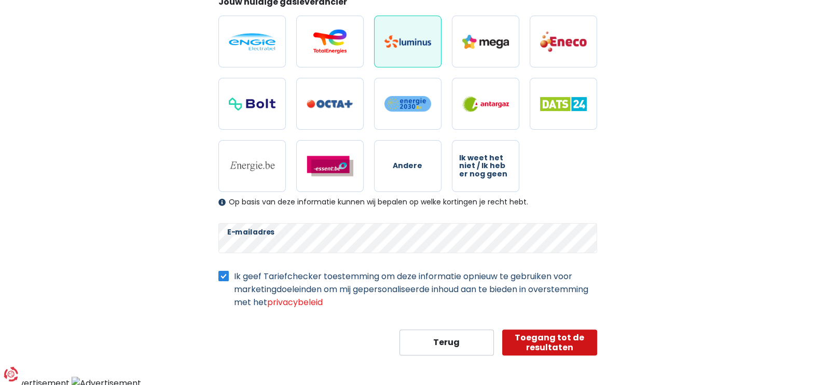
click at [559, 308] on button "Toegang tot de resultaten" at bounding box center [549, 342] width 95 height 26
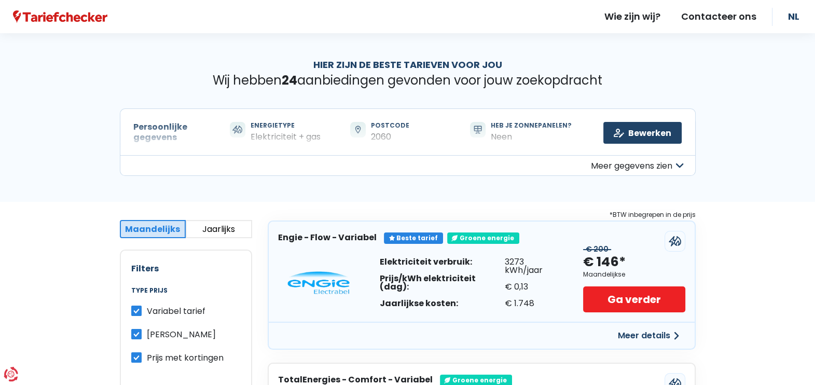
click at [651, 172] on div "Hier zijn de beste tarieven voor jou Wij hebben 24 aanbiedingen gevonden voor j…" at bounding box center [407, 117] width 815 height 169
click at [651, 161] on div "Hier zijn de beste tarieven voor jou Wij hebben 24 aanbiedingen gevonden voor j…" at bounding box center [407, 117] width 815 height 169
